Goal: Task Accomplishment & Management: Use online tool/utility

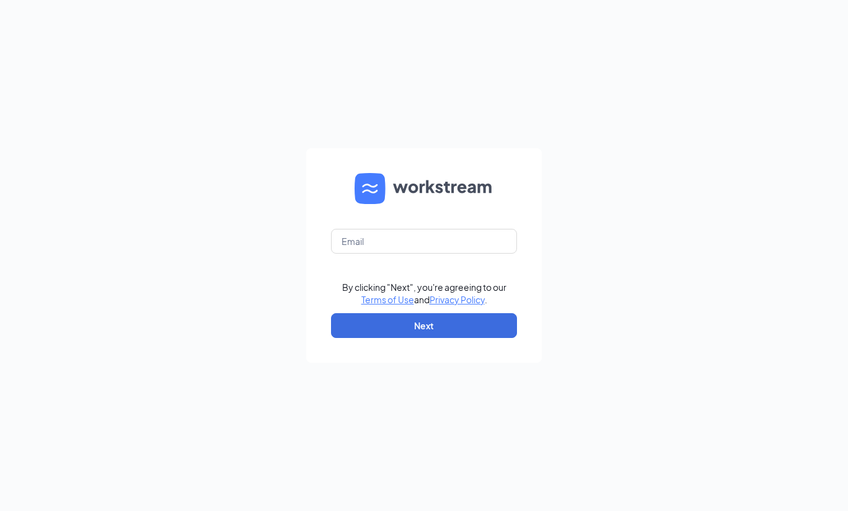
click at [370, 254] on form "By clicking "Next", you're agreeing to our Terms of Use and Privacy Policy . Ne…" at bounding box center [424, 255] width 236 height 215
click at [369, 253] on input "text" at bounding box center [424, 241] width 186 height 25
type input "carjoemej12@gmail.com"
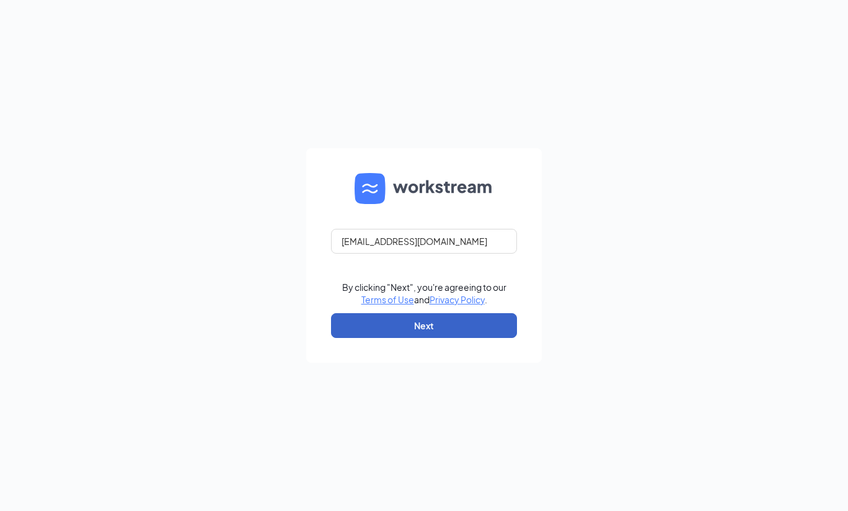
click at [419, 336] on button "Next" at bounding box center [424, 325] width 186 height 25
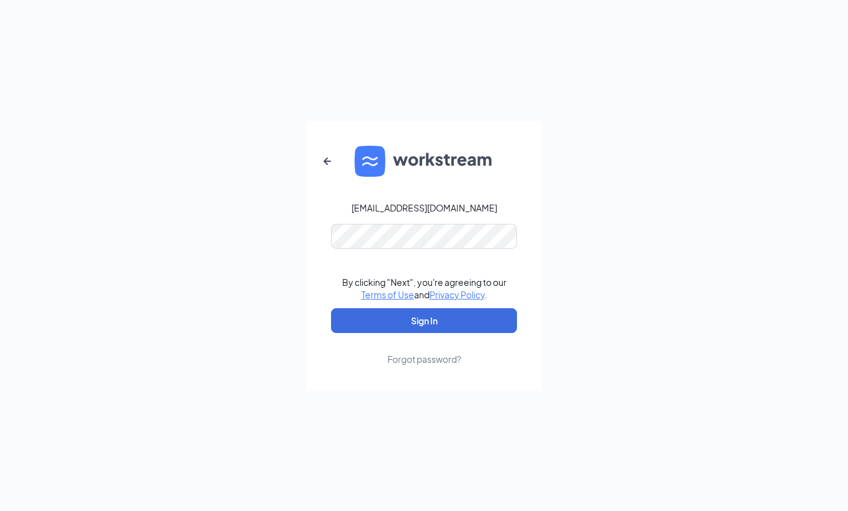
click at [448, 249] on form "carjoemej12@gmail.com By clicking "Next", you're agreeing to our Terms of Use a…" at bounding box center [424, 255] width 236 height 269
click at [331, 308] on button "Sign In" at bounding box center [424, 320] width 186 height 25
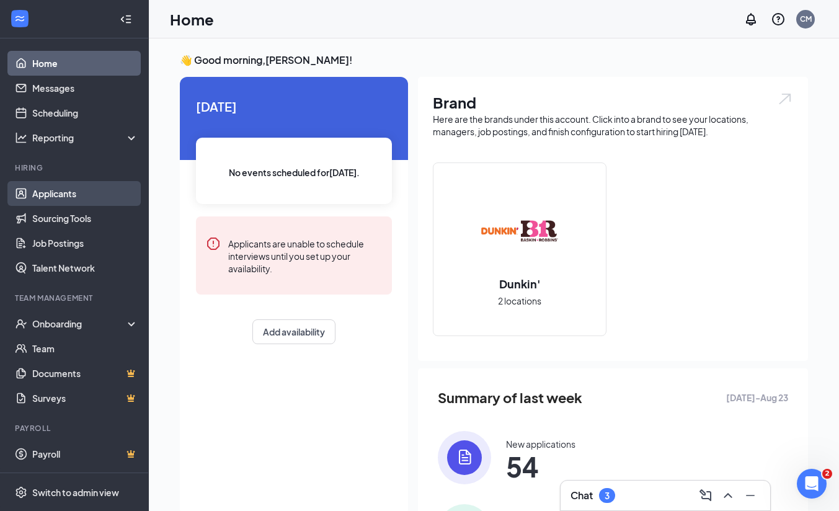
click at [65, 189] on link "Applicants" at bounding box center [85, 193] width 106 height 25
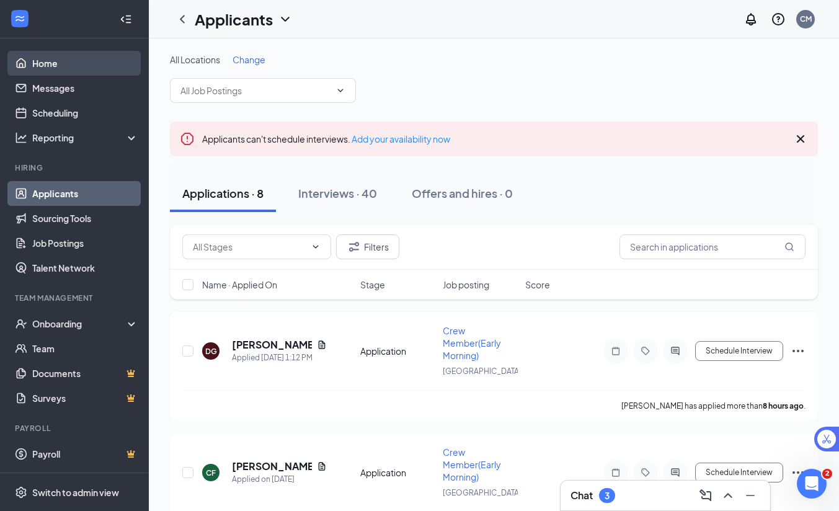
click at [64, 68] on link "Home" at bounding box center [85, 63] width 106 height 25
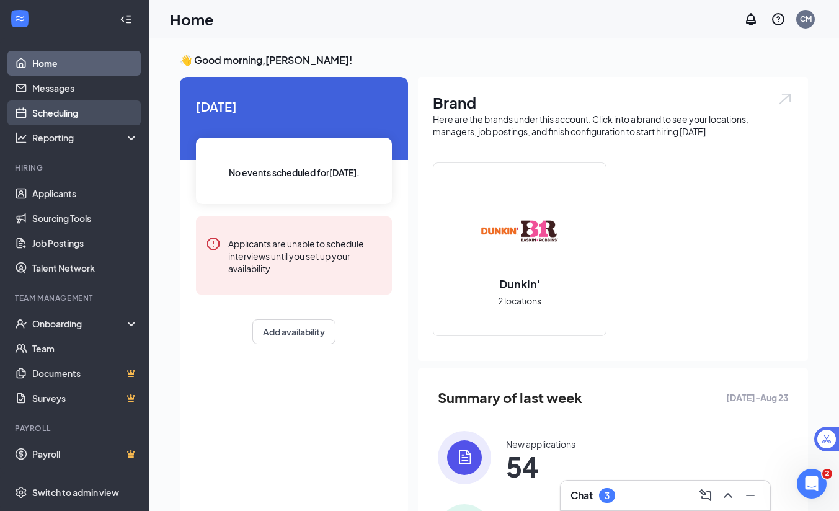
click at [88, 111] on link "Scheduling" at bounding box center [85, 112] width 106 height 25
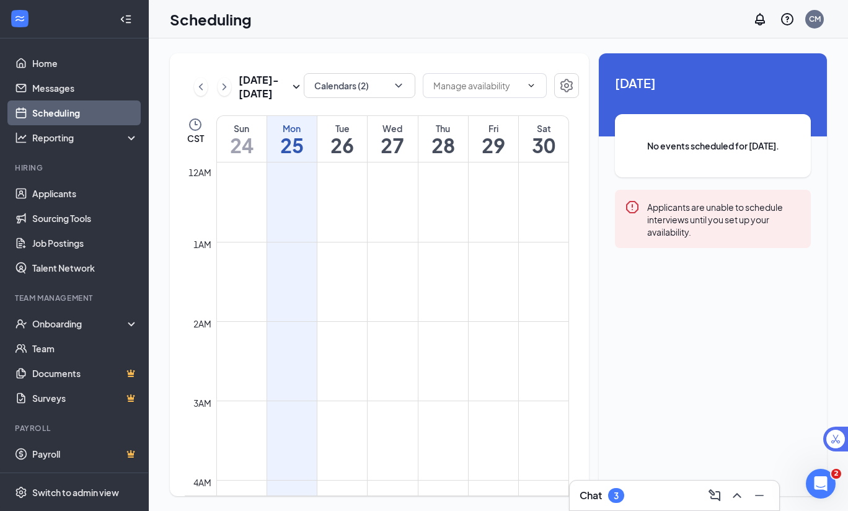
scroll to position [610, 0]
click at [200, 86] on icon "ChevronLeft" at bounding box center [201, 86] width 4 height 7
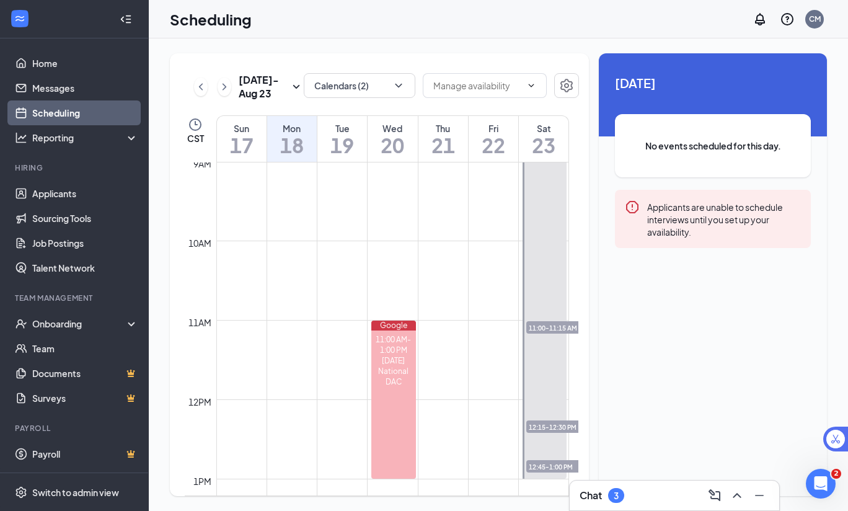
scroll to position [693, 0]
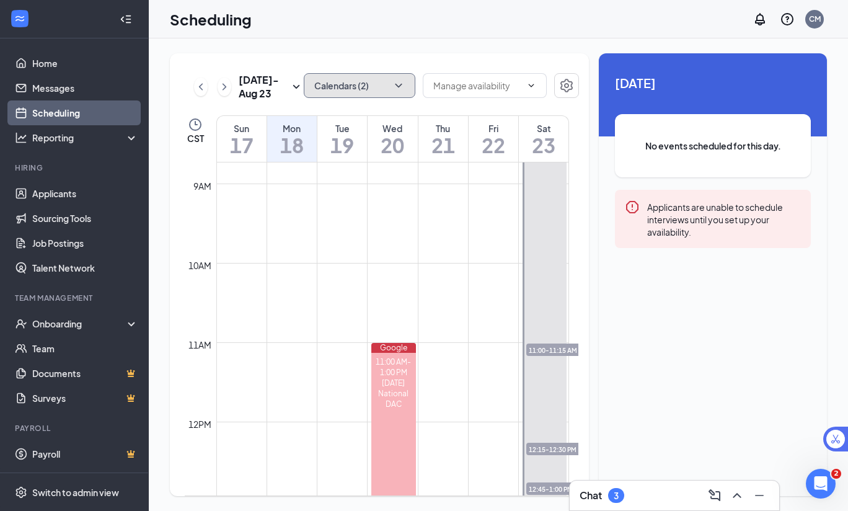
click at [390, 87] on button "Calendars (2)" at bounding box center [360, 85] width 112 height 25
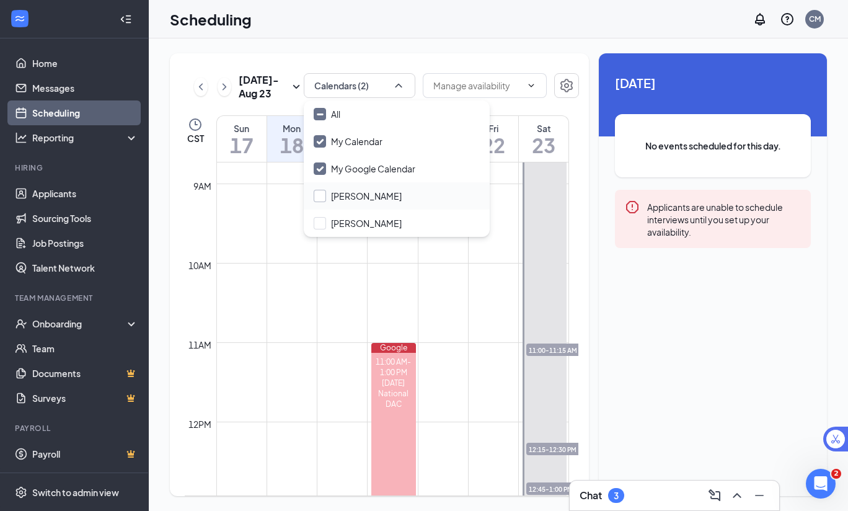
click at [326, 198] on input "[PERSON_NAME]" at bounding box center [358, 196] width 88 height 12
checkbox input "true"
click at [325, 222] on input "[PERSON_NAME]" at bounding box center [358, 223] width 88 height 12
checkbox input "false"
checkbox input "true"
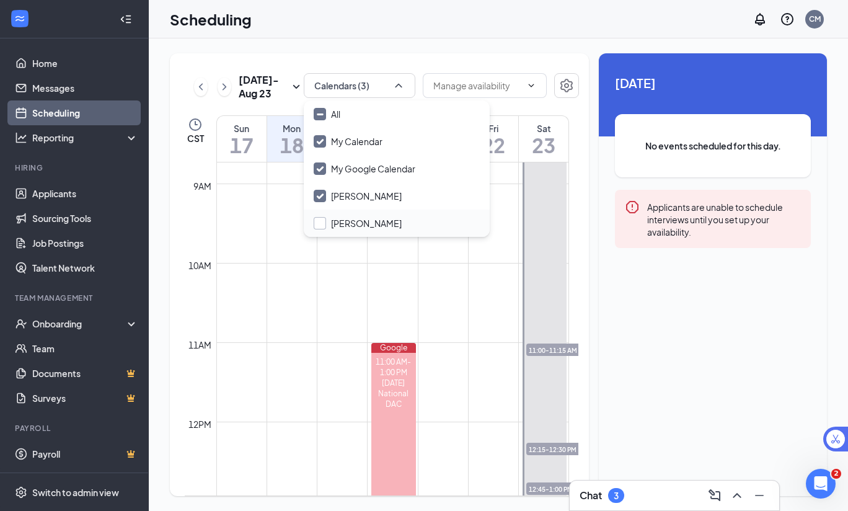
checkbox input "true"
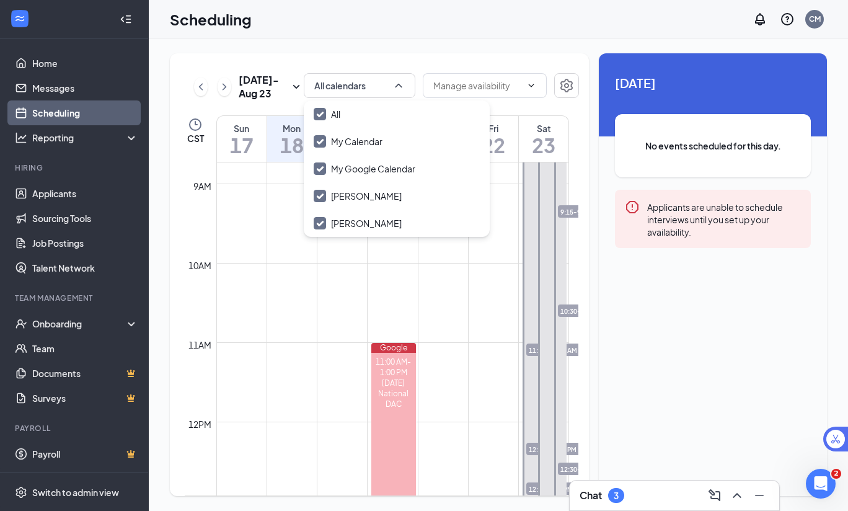
click at [468, 49] on div "[DATE] - [DATE] All calendars CST Sun 17 Mon 18 Tue 19 Wed 20 Thu 21 Fri 22 Sat…" at bounding box center [499, 274] width 700 height 473
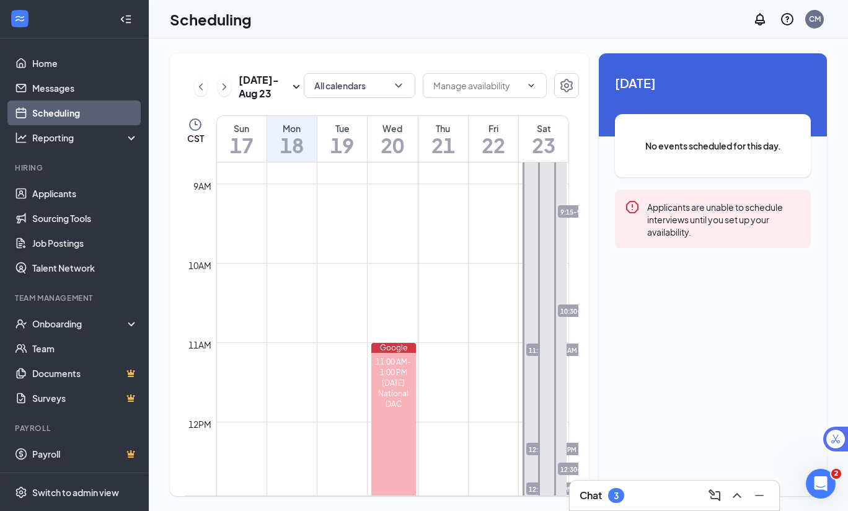
click at [541, 151] on h1 "23" at bounding box center [544, 145] width 50 height 21
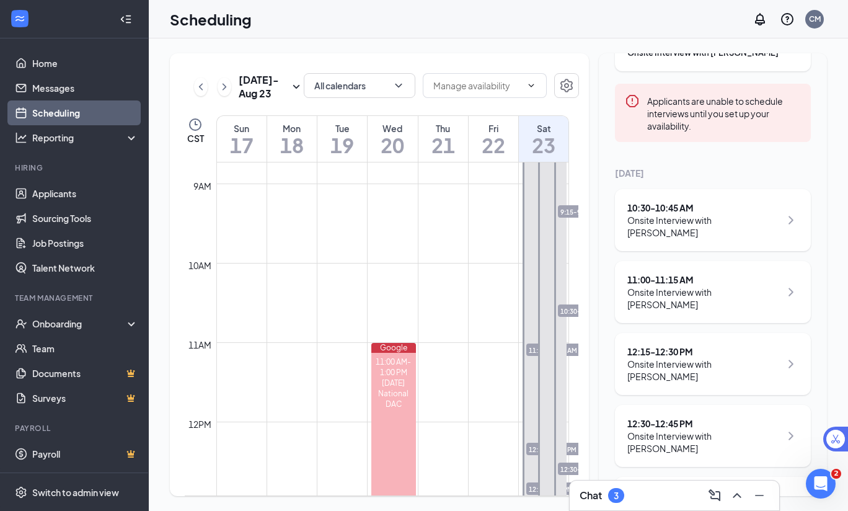
scroll to position [182, 0]
